Goal: Information Seeking & Learning: Learn about a topic

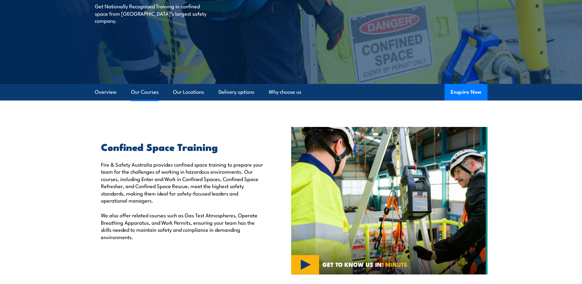
click at [148, 91] on link "Our Courses" at bounding box center [145, 92] width 28 height 16
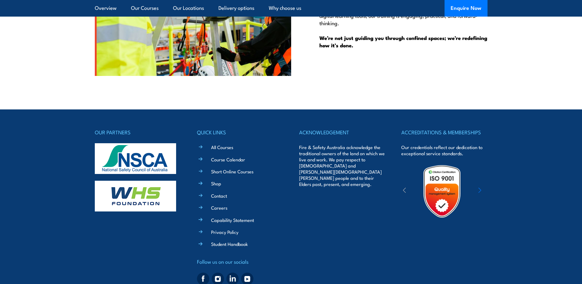
scroll to position [1584, 0]
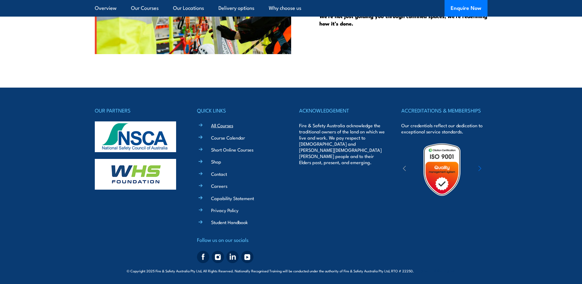
click at [220, 126] on link "All Courses" at bounding box center [222, 125] width 22 height 6
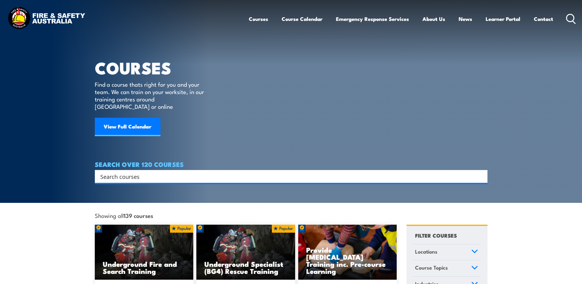
click at [166, 172] on input "Search input" at bounding box center [287, 176] width 374 height 9
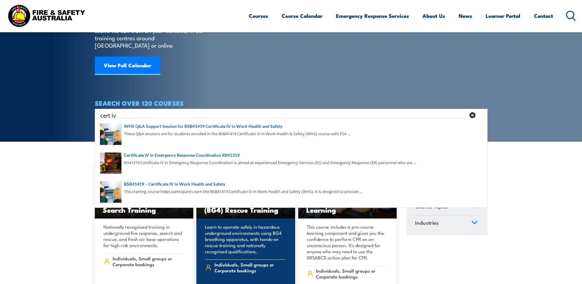
scroll to position [61, 0]
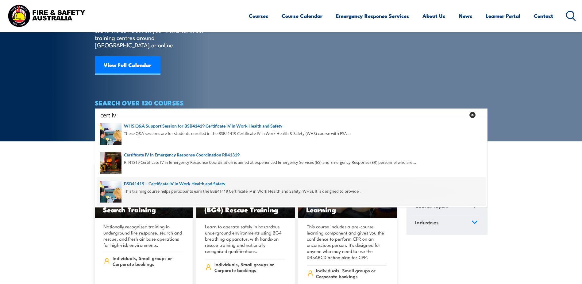
type input "cert iv"
click at [184, 182] on span at bounding box center [291, 191] width 389 height 29
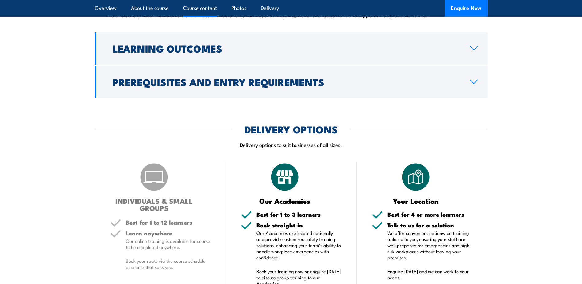
scroll to position [1504, 0]
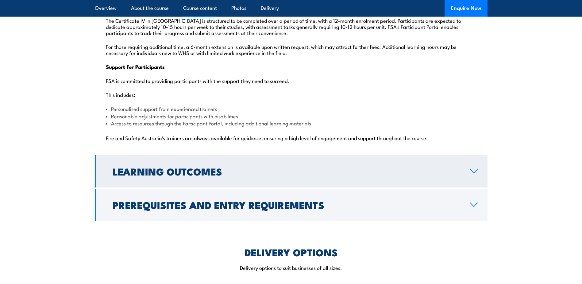
click at [472, 169] on icon at bounding box center [474, 171] width 8 height 5
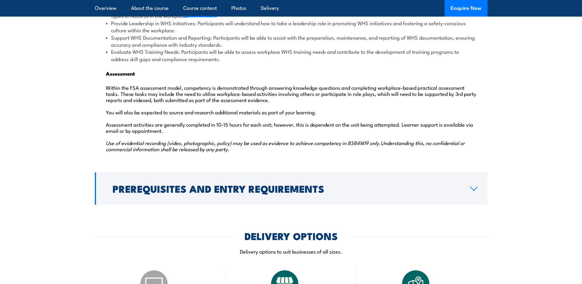
scroll to position [766, 0]
